Goal: Find specific page/section: Find specific page/section

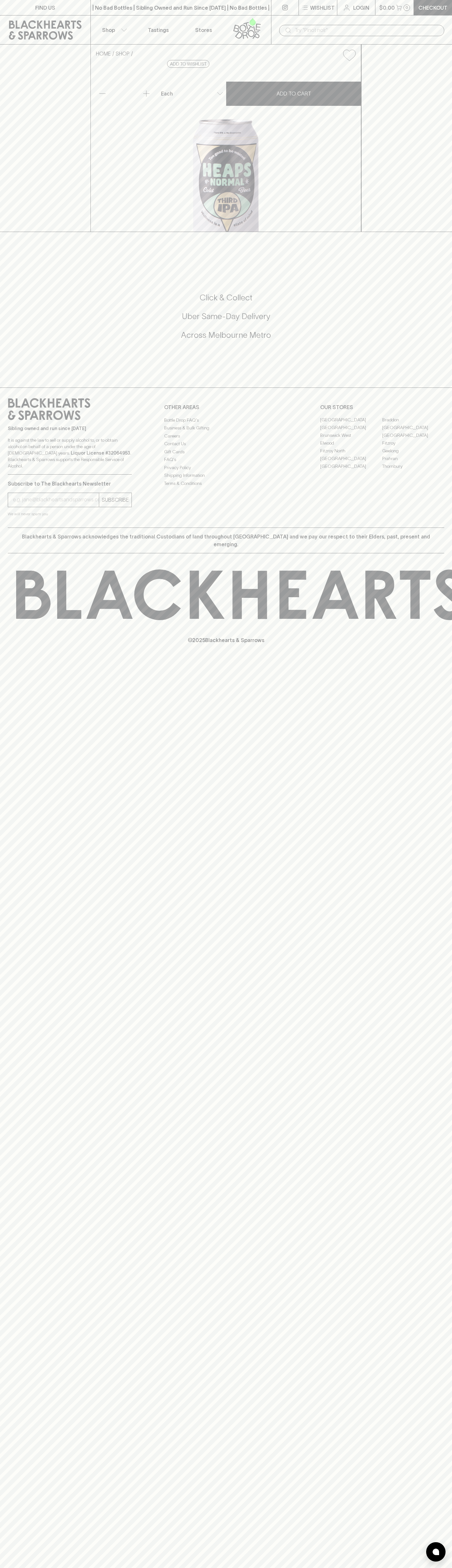
click at [323, 30] on input "text" at bounding box center [366, 30] width 144 height 10
click at [429, 1436] on div "FIND US | No Bad Bottles | Sibling Owned and Run Since [DATE] | No Bad Bottles …" at bounding box center [226, 784] width 452 height 1568
click at [422, 1567] on html "FIND US | No Bad Bottles | Sibling Owned and Run Since [DATE] | No Bad Bottles …" at bounding box center [226, 784] width 452 height 1568
click at [13, 920] on div "FIND US | No Bad Bottles | Sibling Owned and Run Since [DATE] | No Bad Bottles …" at bounding box center [226, 784] width 452 height 1568
